Goal: Task Accomplishment & Management: Use online tool/utility

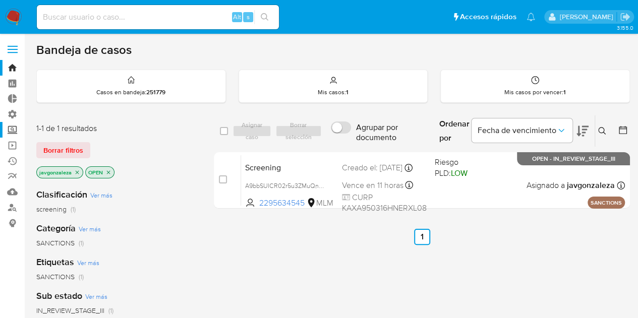
click at [10, 128] on label "Screening" at bounding box center [60, 130] width 120 height 16
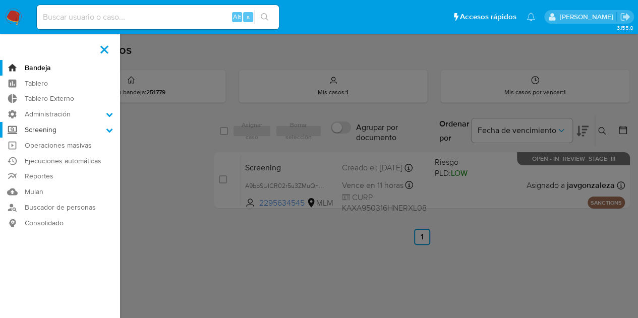
click at [0, 0] on input "Screening" at bounding box center [0, 0] width 0 height 0
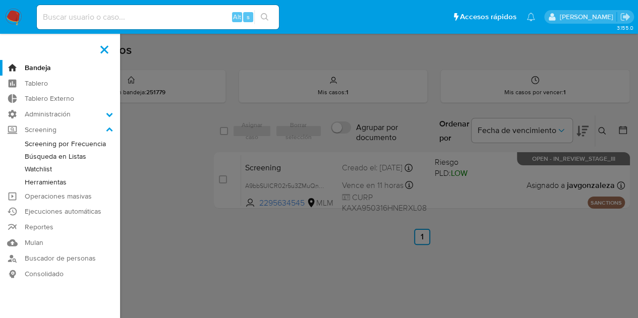
click at [35, 166] on link "Watchlist" at bounding box center [60, 169] width 120 height 13
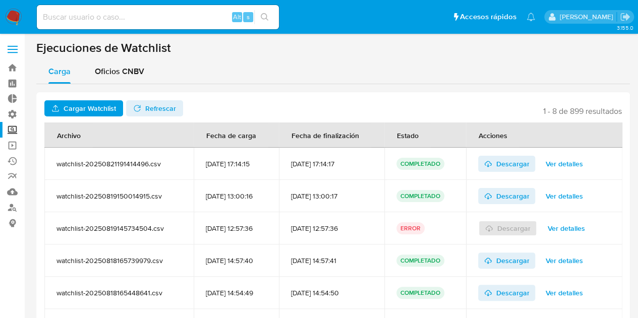
click at [70, 106] on span "Cargar Watchlist" at bounding box center [90, 108] width 52 height 16
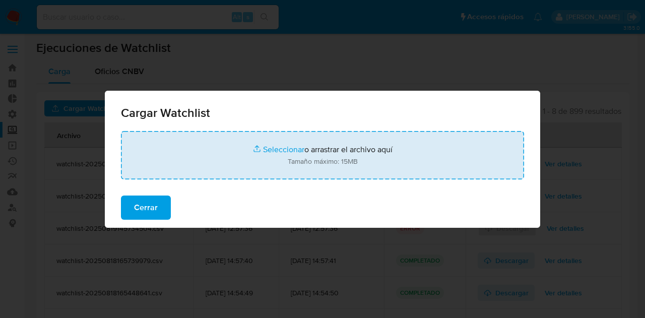
click at [270, 149] on input "file" at bounding box center [322, 155] width 403 height 48
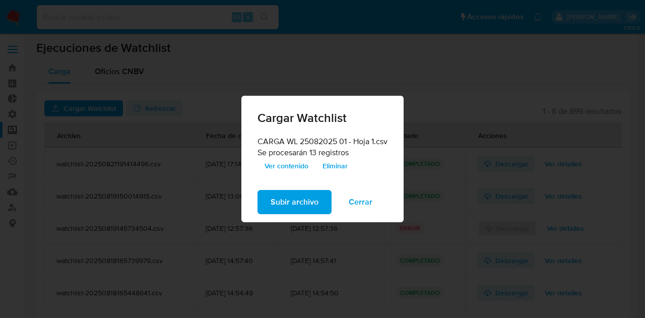
click at [290, 200] on span "Subir archivo" at bounding box center [295, 202] width 48 height 22
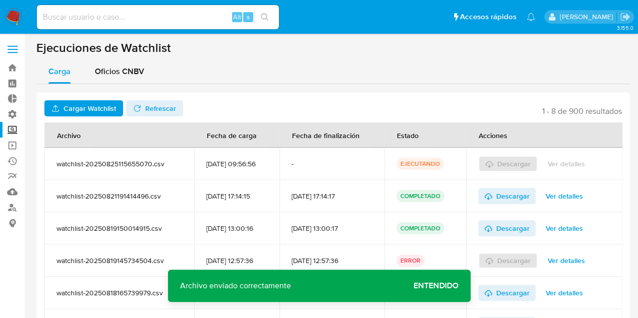
click at [150, 106] on span "Refrescar" at bounding box center [160, 108] width 31 height 16
click at [569, 166] on span "Ver detalles" at bounding box center [564, 164] width 37 height 14
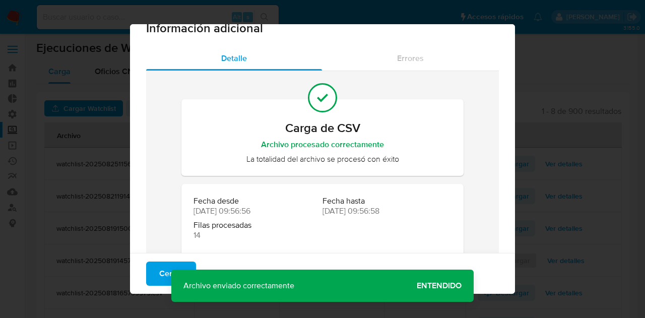
scroll to position [19, 0]
